Goal: Information Seeking & Learning: Find specific fact

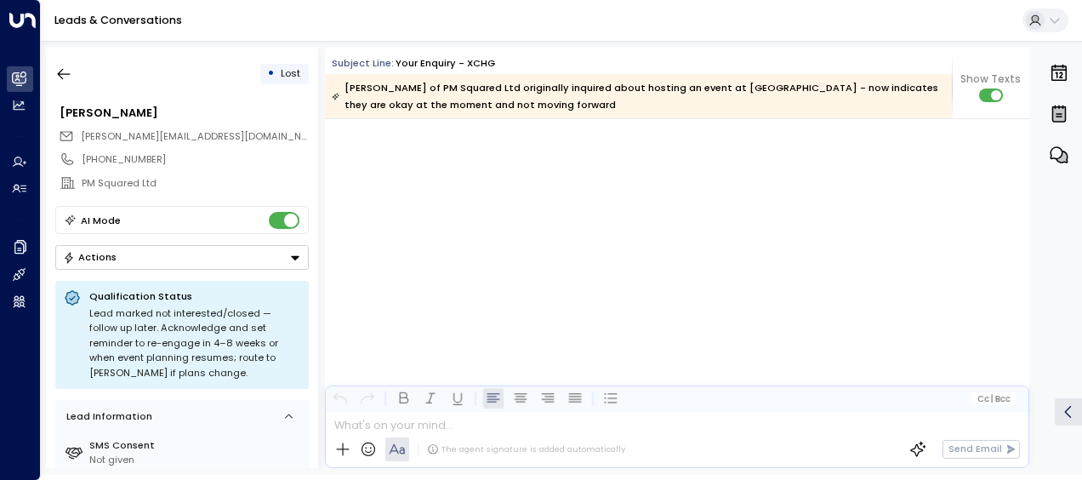
scroll to position [1402, 0]
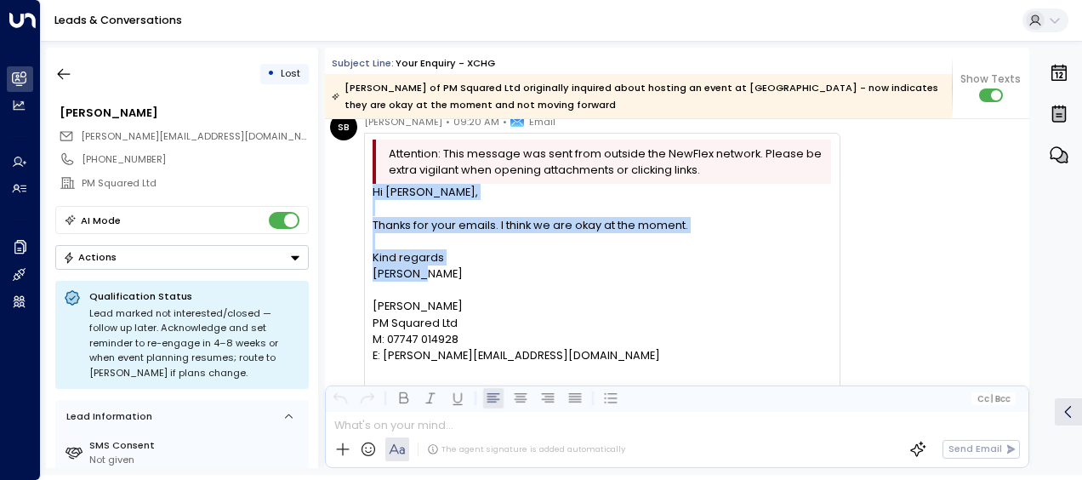
click at [102, 18] on link "Leads & Conversations" at bounding box center [118, 20] width 128 height 14
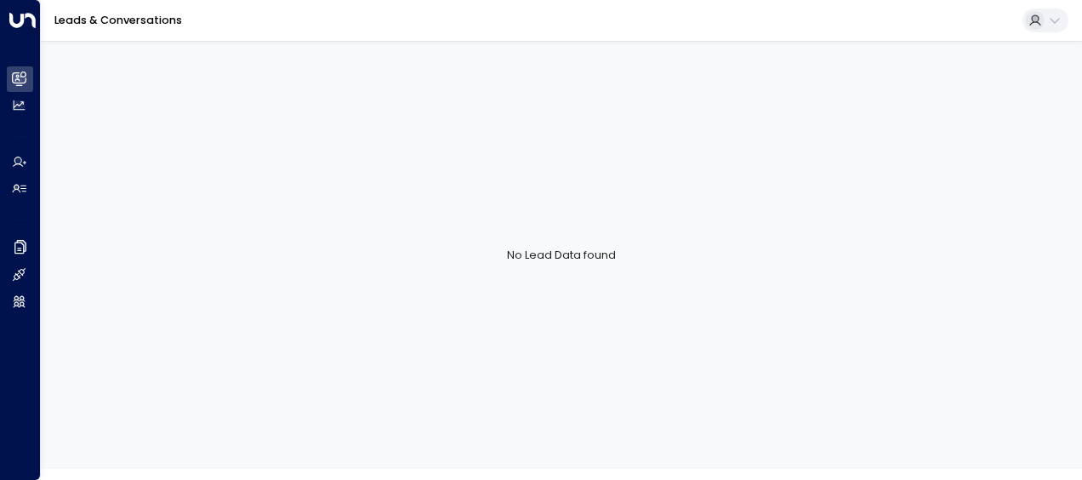
click at [102, 18] on link "Leads & Conversations" at bounding box center [118, 20] width 128 height 14
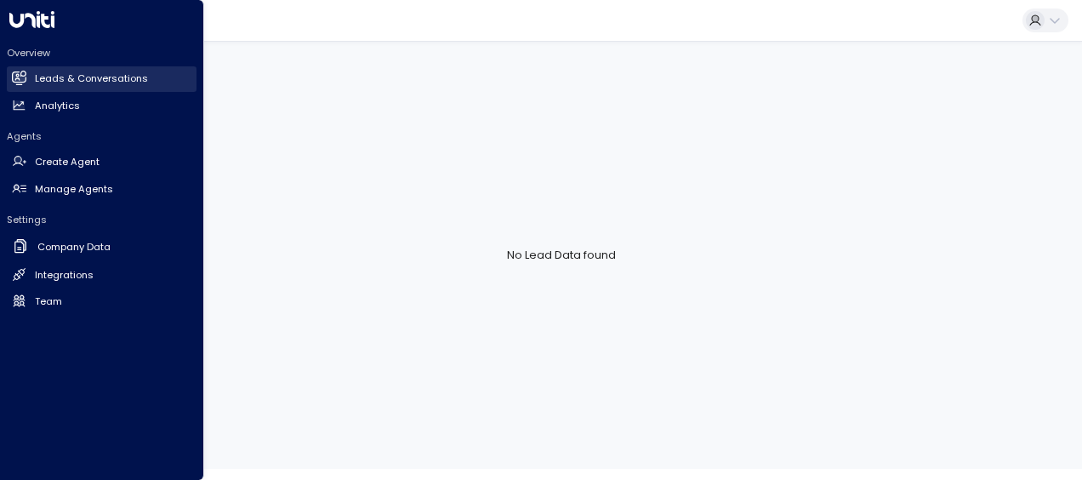
click at [31, 72] on link "Leads & Conversations Leads & Conversations" at bounding box center [102, 79] width 190 height 26
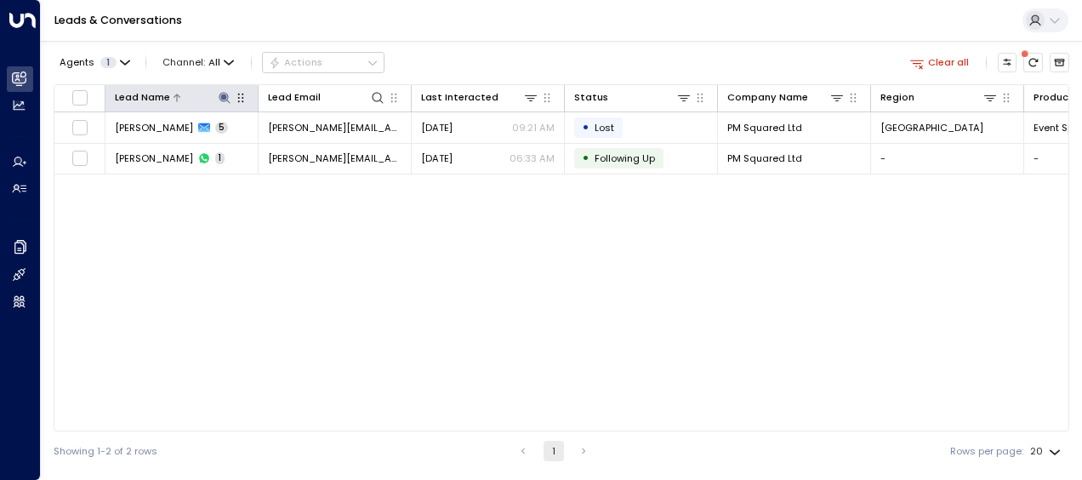
click at [230, 95] on icon at bounding box center [225, 98] width 14 height 14
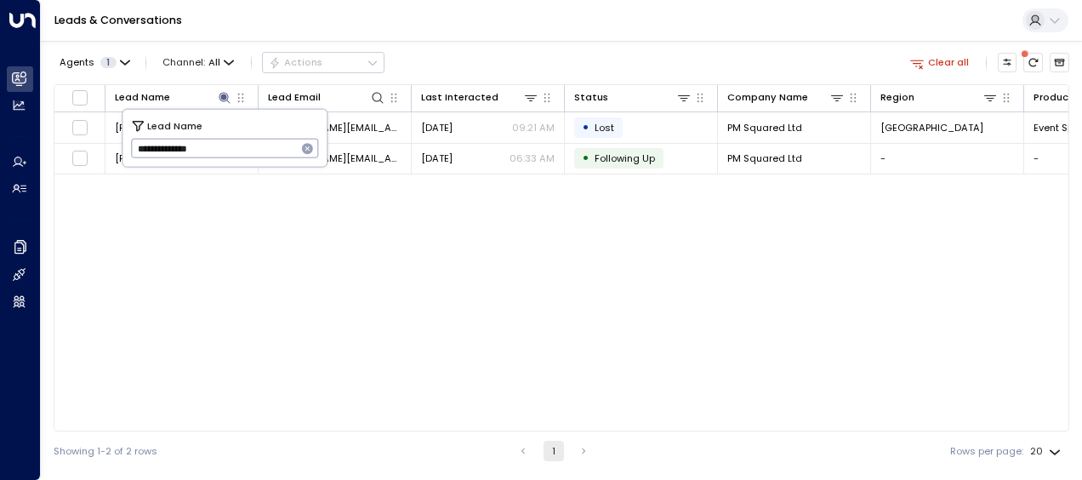
click at [304, 153] on icon "button" at bounding box center [307, 148] width 11 height 11
click at [257, 148] on input "text" at bounding box center [225, 148] width 188 height 28
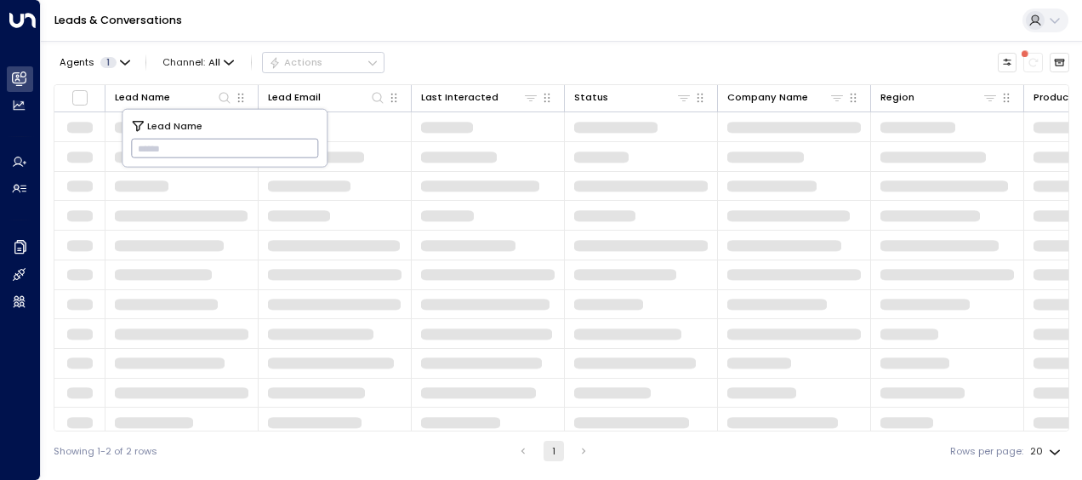
type input "**********"
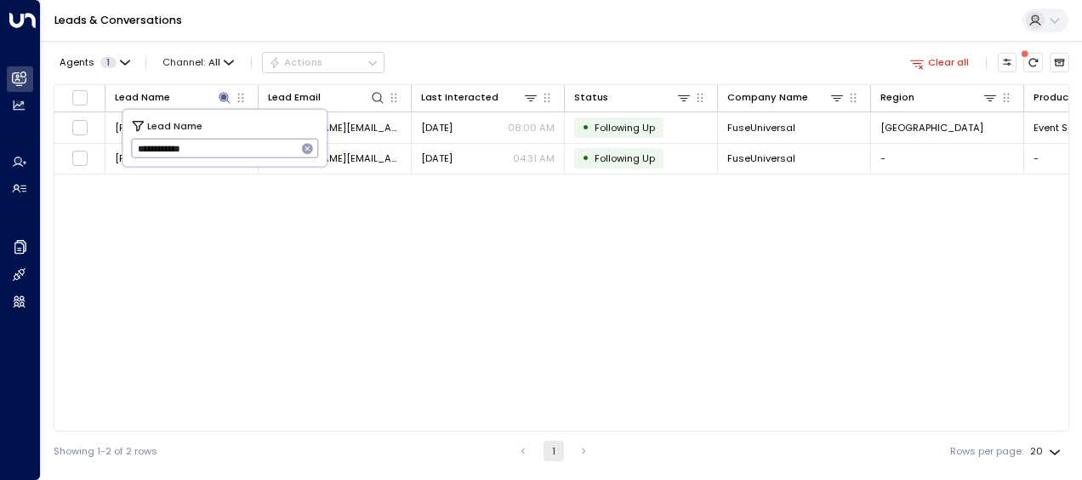
click at [452, 53] on div "Agents 1 Channel: All Actions Clear all" at bounding box center [561, 63] width 1015 height 30
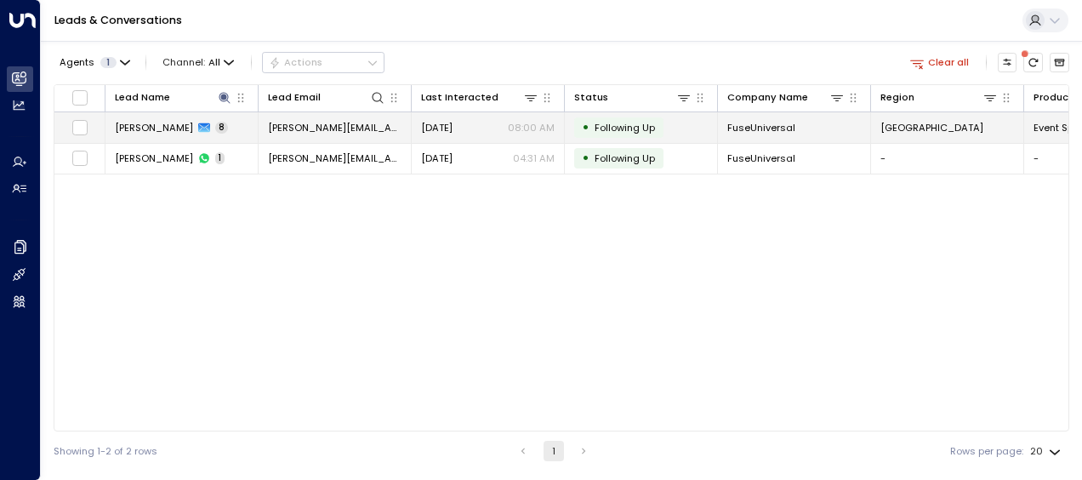
click at [452, 128] on span "[DATE]" at bounding box center [436, 128] width 31 height 14
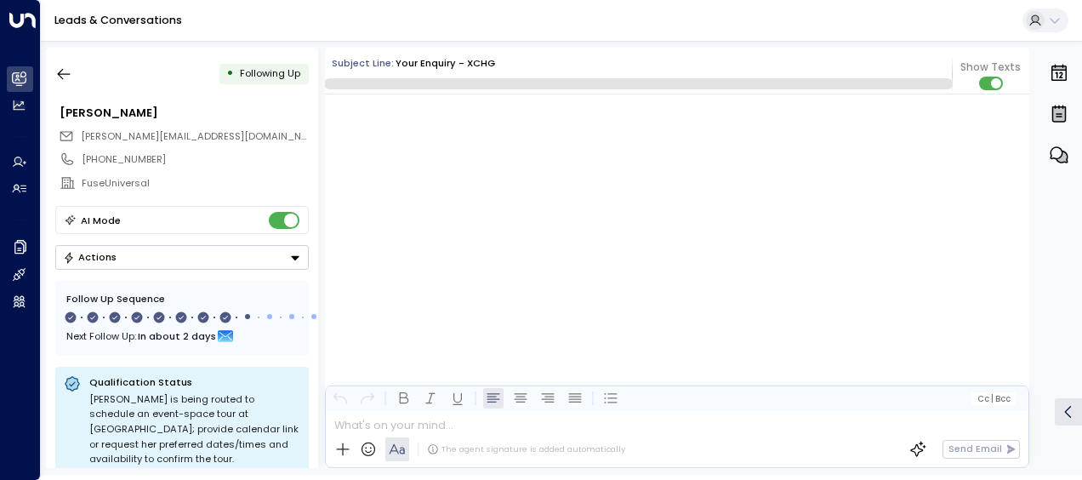
scroll to position [5483, 0]
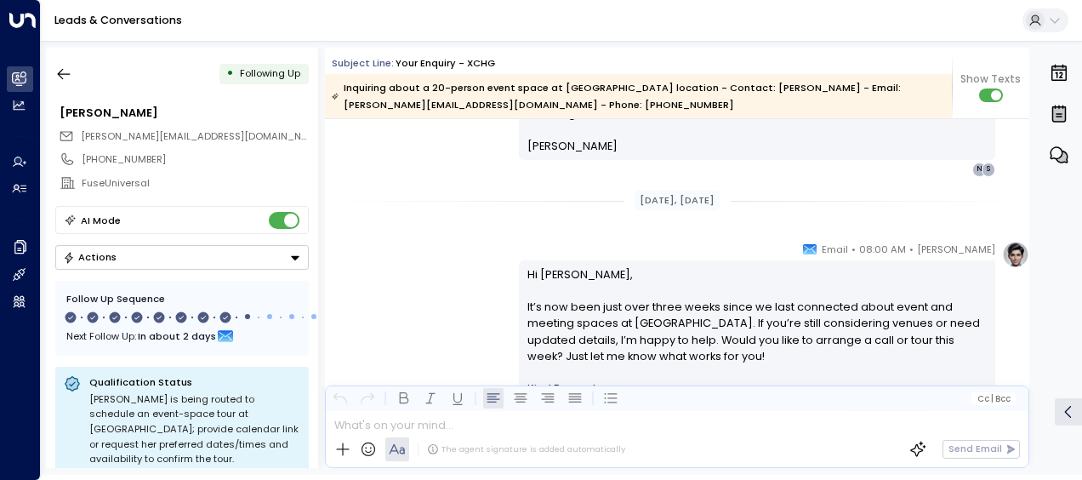
click at [501, 279] on div "[PERSON_NAME] • 08:00 AM • Email Hi [PERSON_NAME], It’s now been just over thre…" at bounding box center [677, 346] width 704 height 210
click at [68, 64] on button "button" at bounding box center [63, 74] width 31 height 31
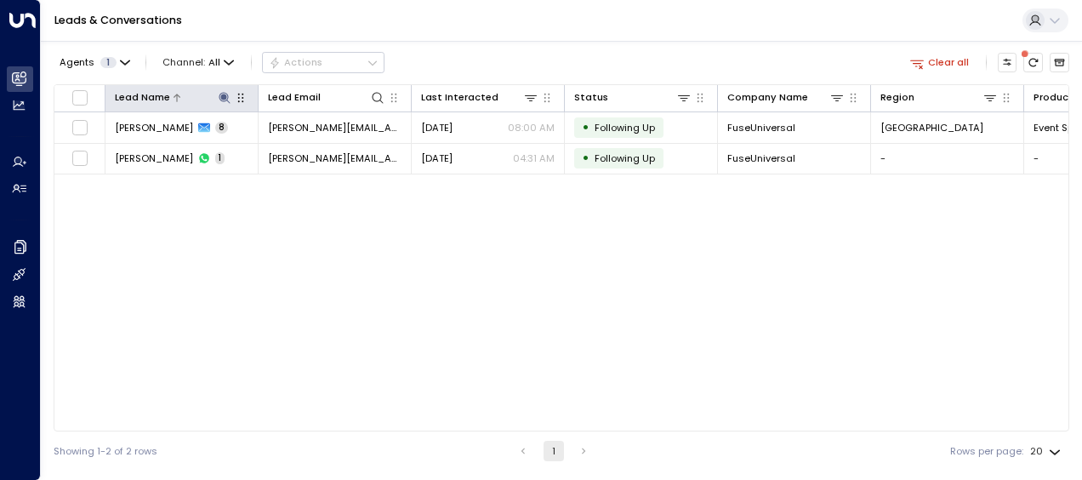
click at [228, 94] on icon at bounding box center [225, 98] width 14 height 14
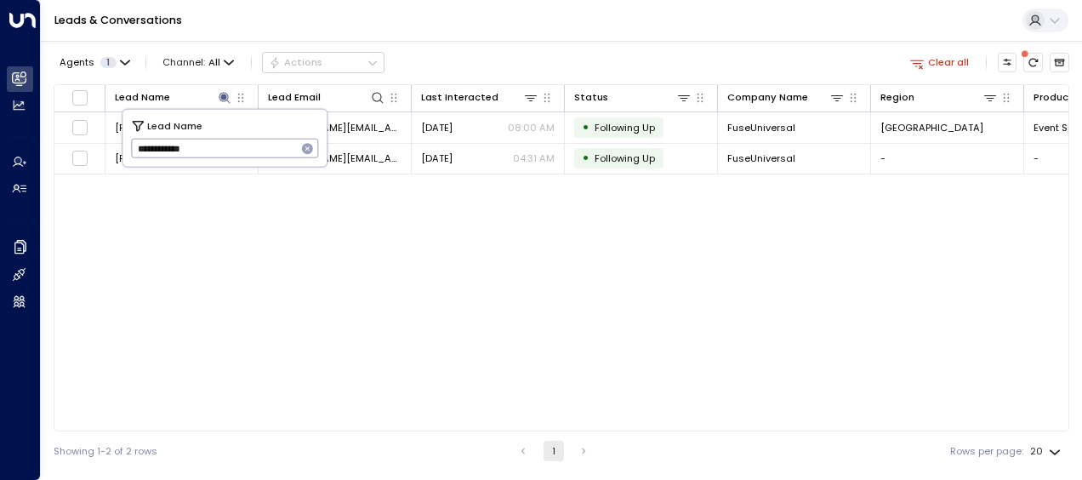
click at [309, 146] on icon "button" at bounding box center [307, 148] width 11 height 11
click at [309, 146] on input "text" at bounding box center [225, 148] width 188 height 28
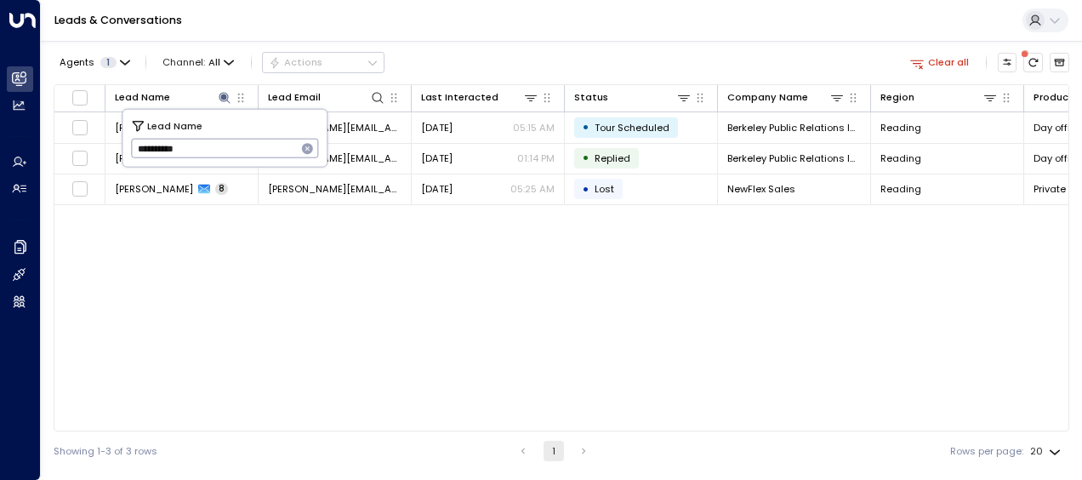
type input "**********"
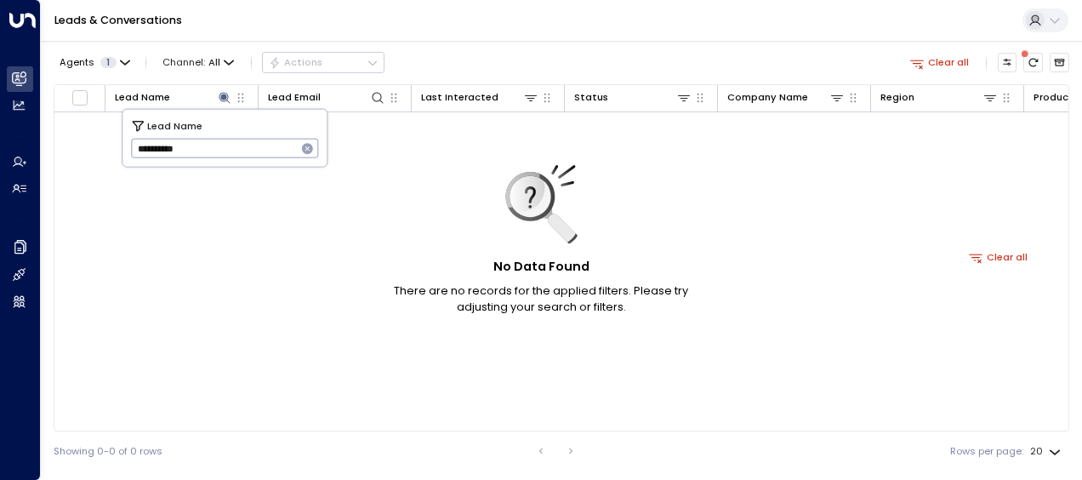
click at [309, 146] on icon "button" at bounding box center [307, 148] width 11 height 11
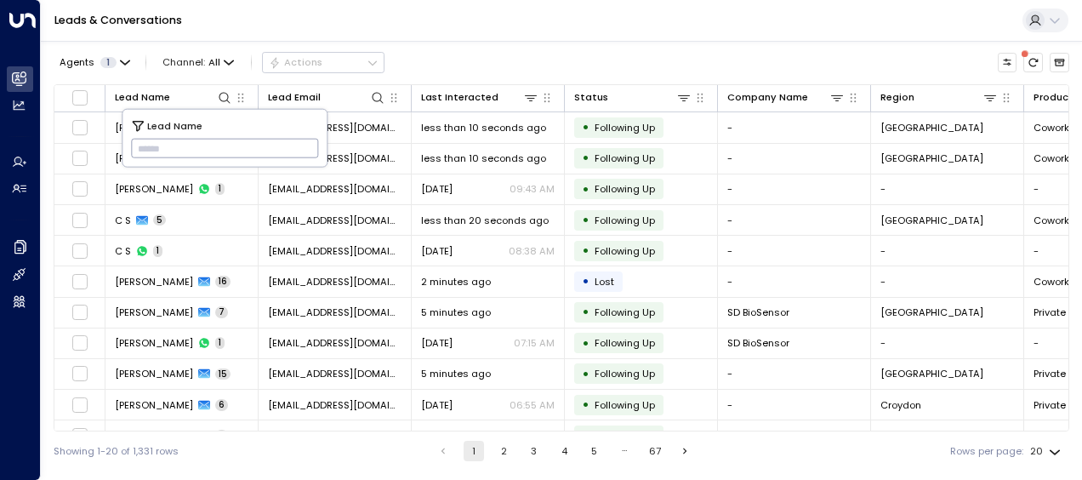
click at [297, 146] on input "text" at bounding box center [225, 148] width 188 height 28
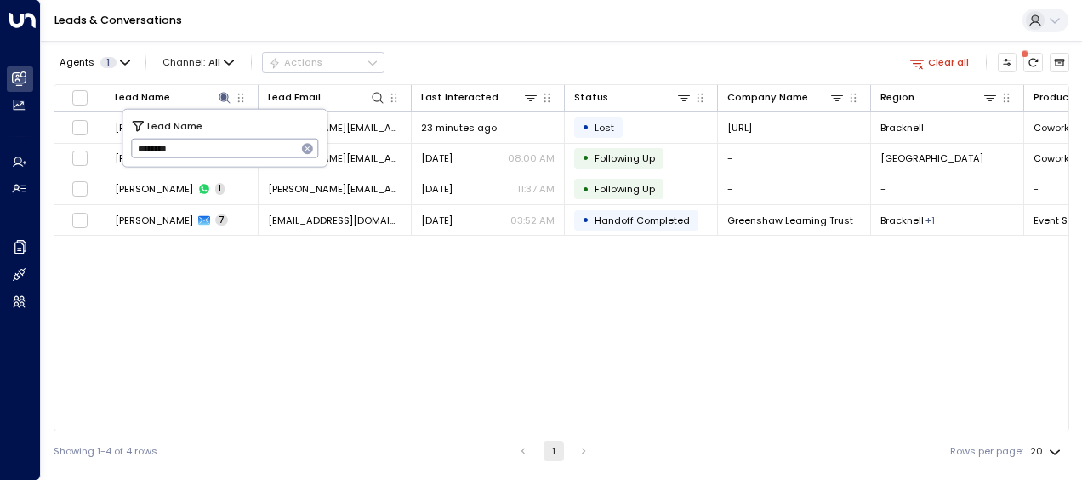
type input "********"
click at [357, 323] on div "Lead Name Lead Email Last Interacted Status Company Name Region Product # of pe…" at bounding box center [561, 257] width 1015 height 347
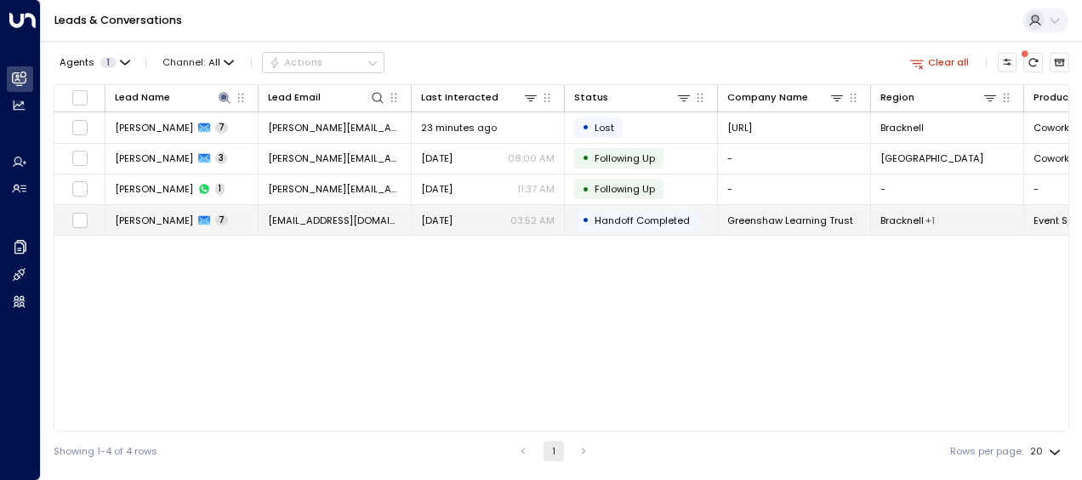
click at [447, 224] on span "[DATE]" at bounding box center [436, 220] width 31 height 14
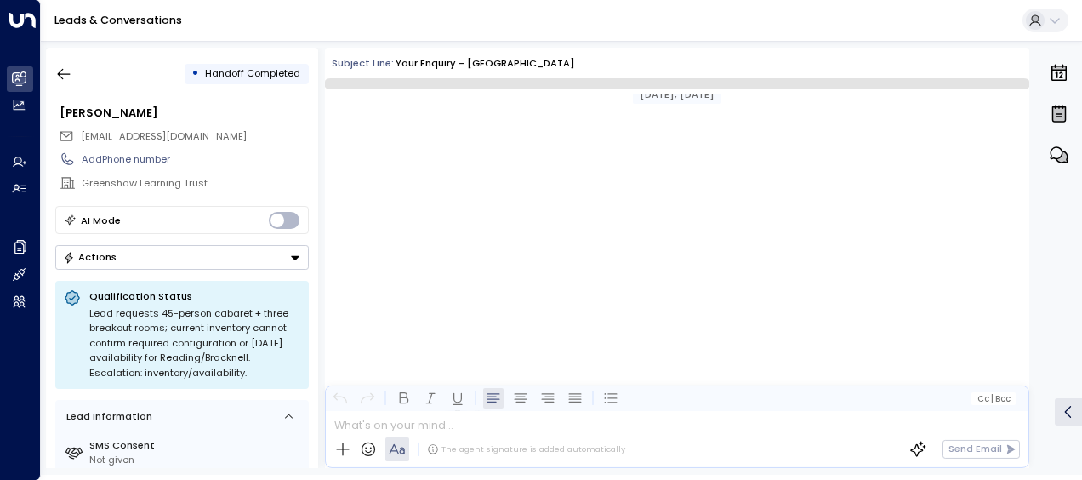
scroll to position [3628, 0]
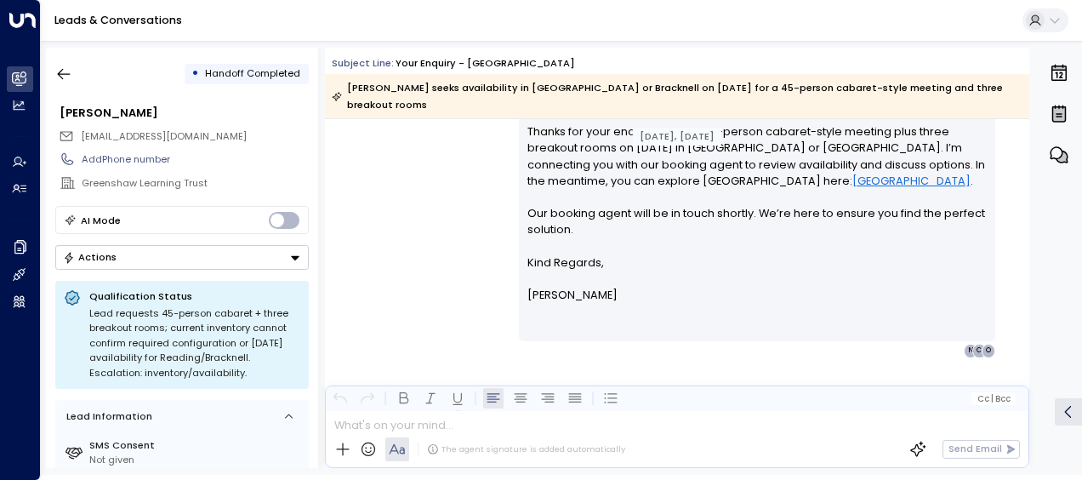
click at [447, 224] on div "[PERSON_NAME] • 03:52 AM • Email Hi [PERSON_NAME], Thanks for your enquiry abou…" at bounding box center [677, 211] width 704 height 292
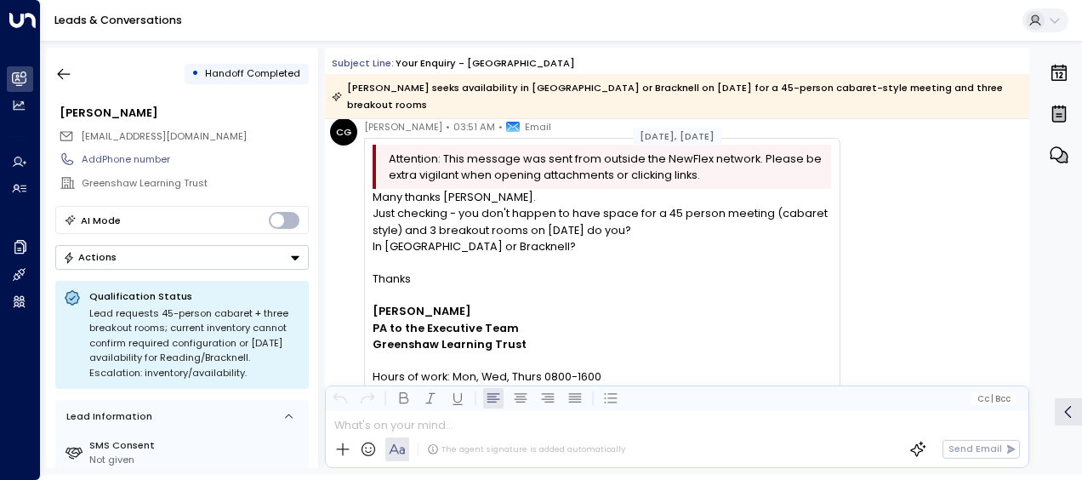
scroll to position [3290, 0]
